Goal: Transaction & Acquisition: Book appointment/travel/reservation

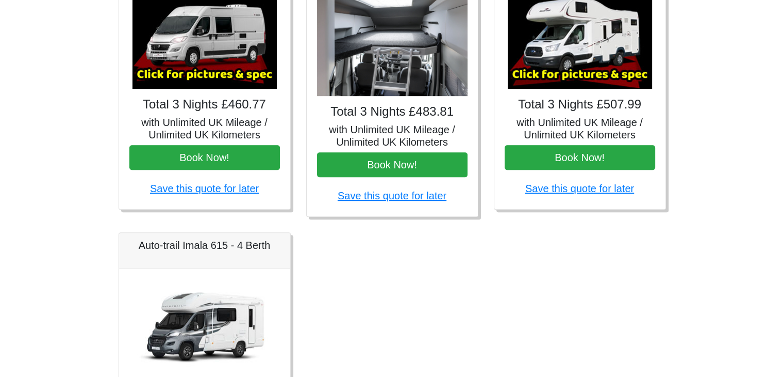
scroll to position [495, 0]
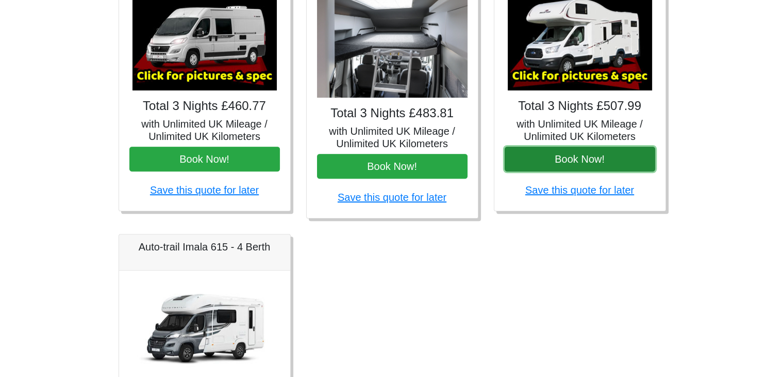
click at [570, 165] on button "Book Now!" at bounding box center [580, 158] width 151 height 25
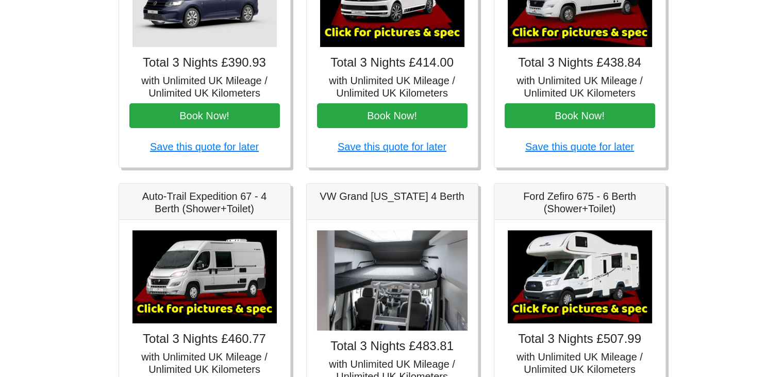
scroll to position [289, 0]
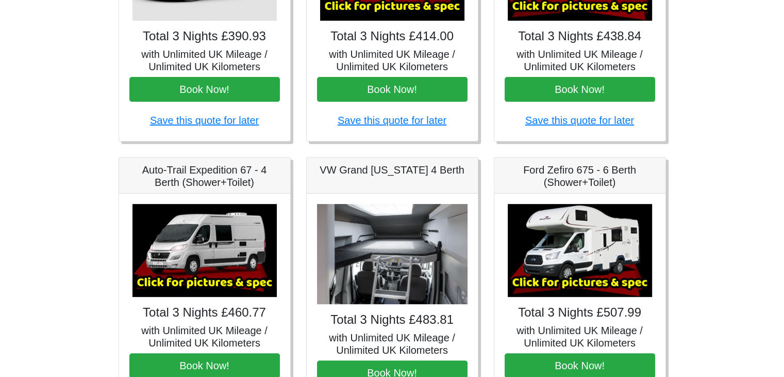
click at [185, 264] on img at bounding box center [205, 250] width 144 height 93
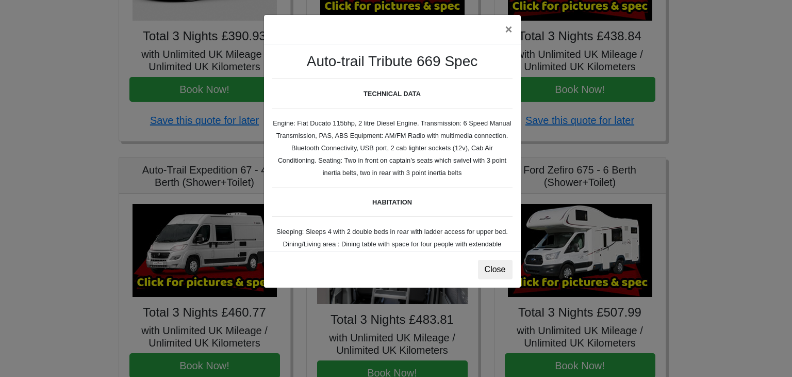
click at [192, 198] on div "× Auto-trail Tribute 669 Spec TECHNICAL DATA Engine: Fiat Ducato 115bhp, 2 litr…" at bounding box center [396, 188] width 792 height 377
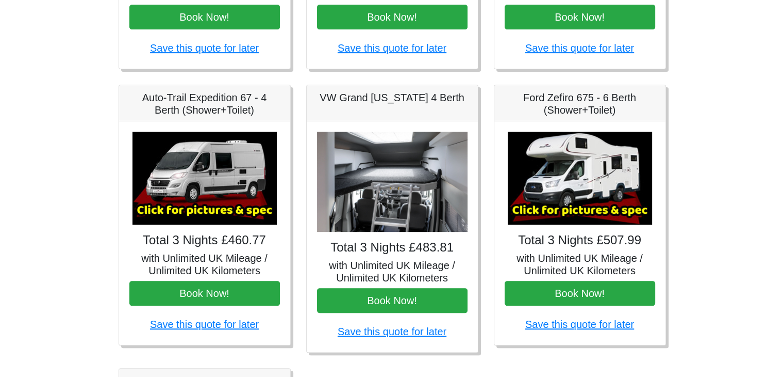
scroll to position [371, 0]
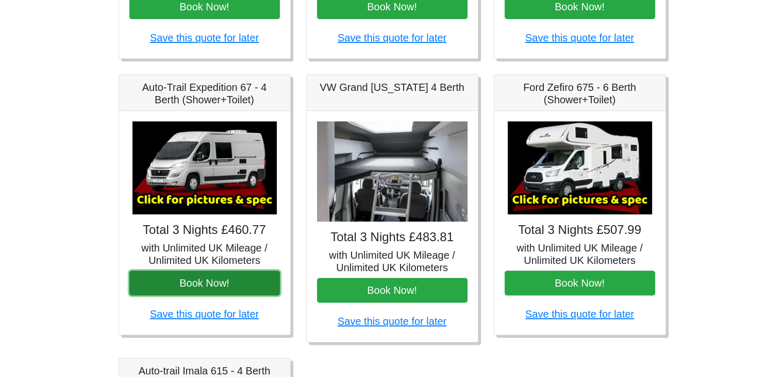
click at [206, 283] on button "Book Now!" at bounding box center [204, 282] width 151 height 25
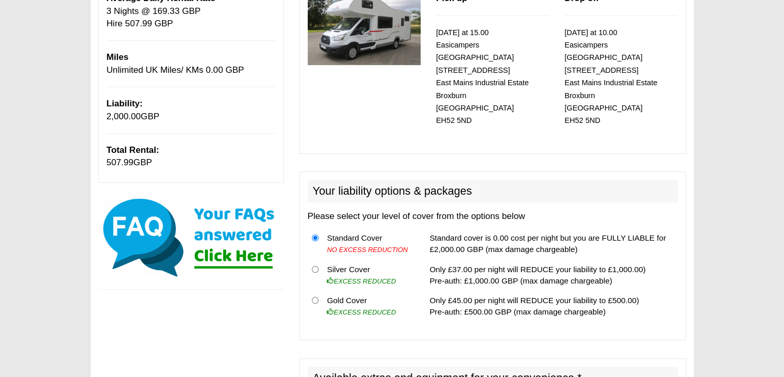
scroll to position [227, 0]
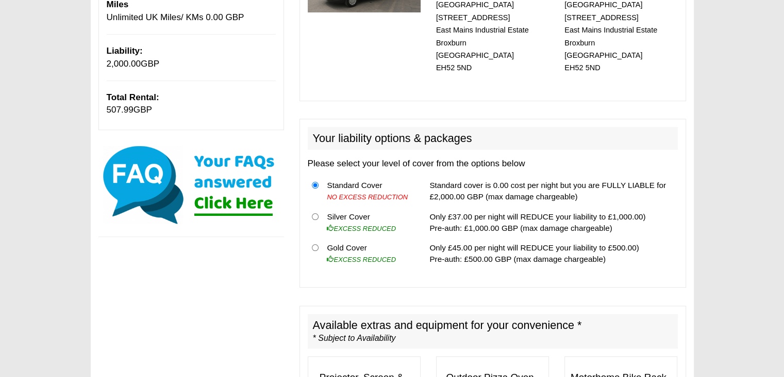
click at [359, 238] on td "Gold Cover EXCESS REDUCED" at bounding box center [369, 253] width 92 height 31
click at [316, 244] on input "radio" at bounding box center [315, 247] width 7 height 7
radio input "true"
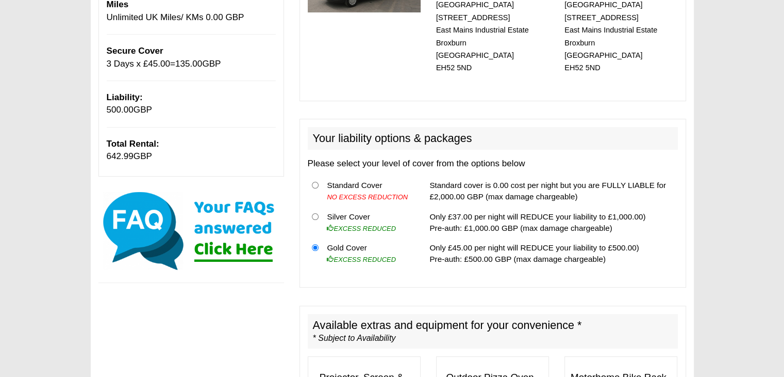
click at [668, 270] on div "Your liability options & packages Please select your level of cover from the op…" at bounding box center [493, 203] width 387 height 169
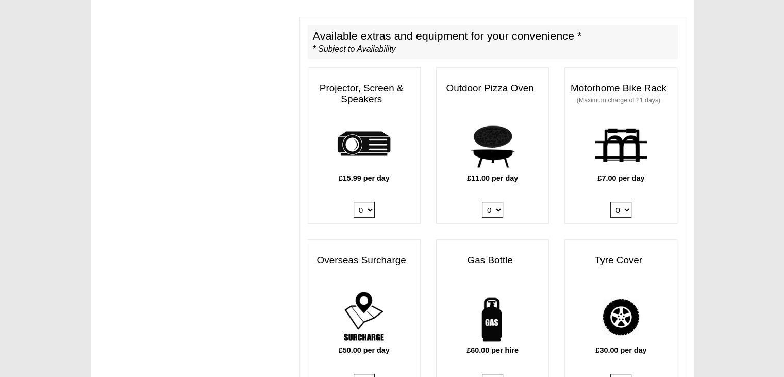
scroll to position [516, 0]
click at [616, 202] on select "0 1" at bounding box center [621, 210] width 21 height 16
select select "Motorhome Bike Rack x QTY 1 @ 7.00 GBP per day."
click at [611, 202] on select "0 1" at bounding box center [621, 210] width 21 height 16
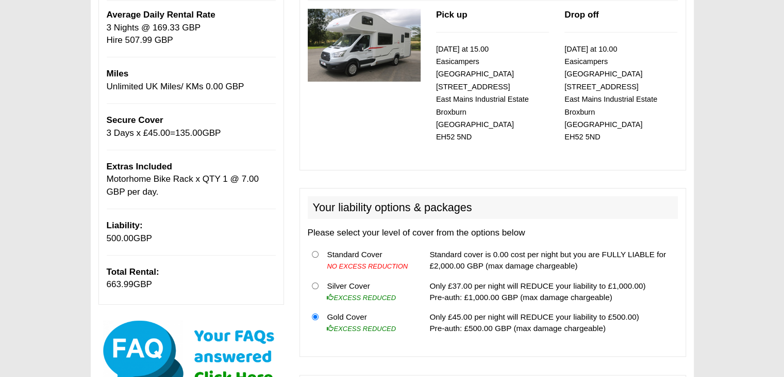
scroll to position [165, 0]
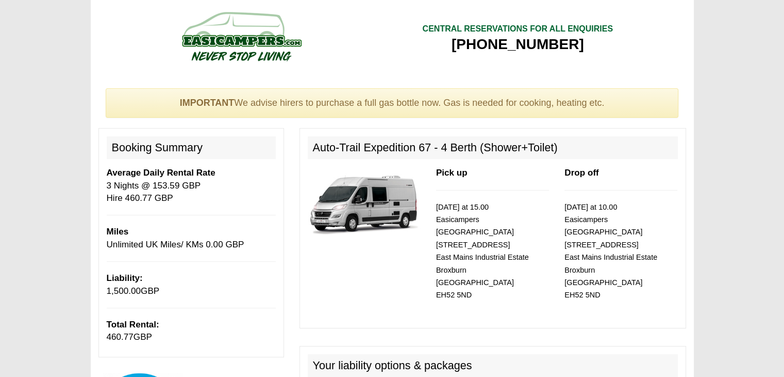
click at [473, 233] on small "[DATE] at 15.00 Easicampers [GEOGRAPHIC_DATA] [STREET_ADDRESS]" at bounding box center [482, 251] width 93 height 96
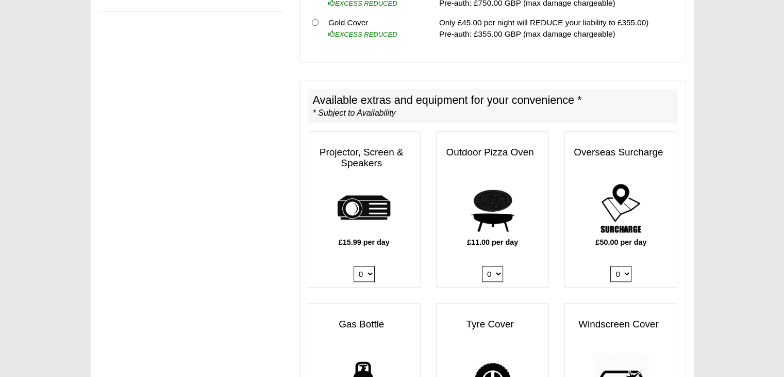
scroll to position [454, 0]
